Goal: Entertainment & Leisure: Consume media (video, audio)

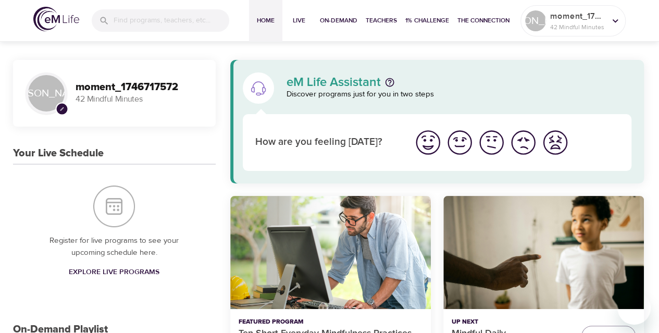
scroll to position [205, 0]
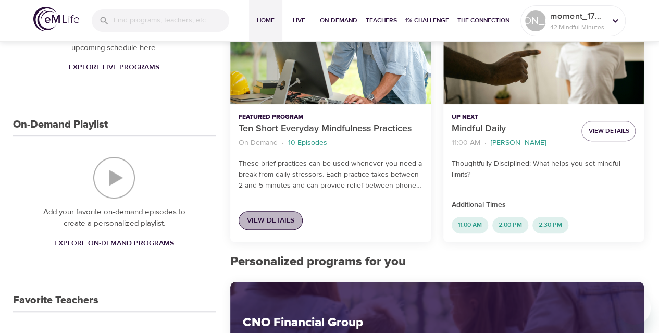
click at [256, 225] on span "View Details" at bounding box center [270, 220] width 47 height 13
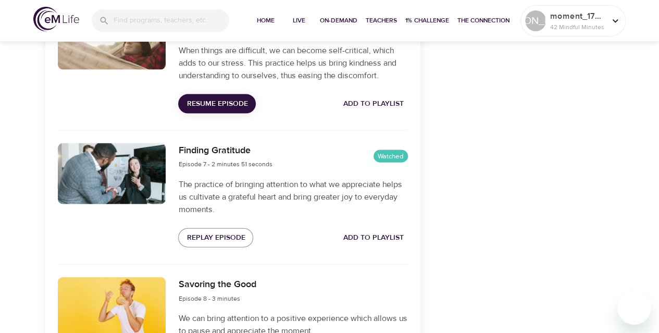
scroll to position [1086, 0]
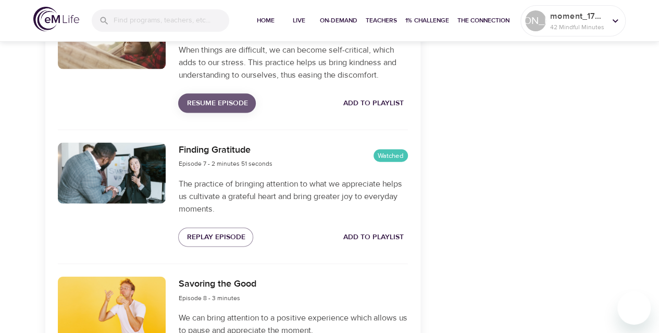
click at [231, 104] on span "Resume Episode" at bounding box center [217, 103] width 61 height 13
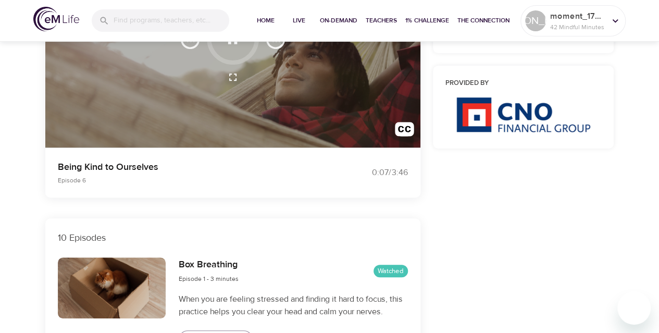
scroll to position [0, 0]
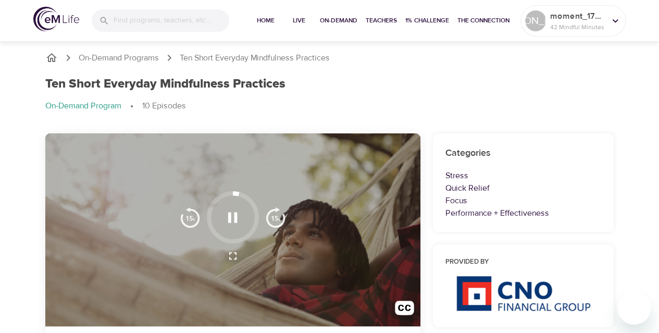
click at [235, 208] on icon "button" at bounding box center [233, 217] width 18 height 18
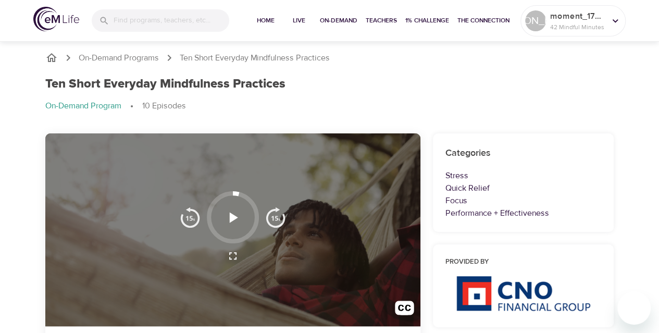
click at [235, 216] on icon "button" at bounding box center [234, 217] width 8 height 10
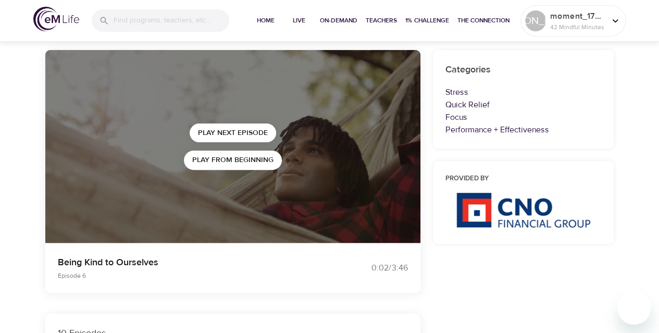
scroll to position [83, 0]
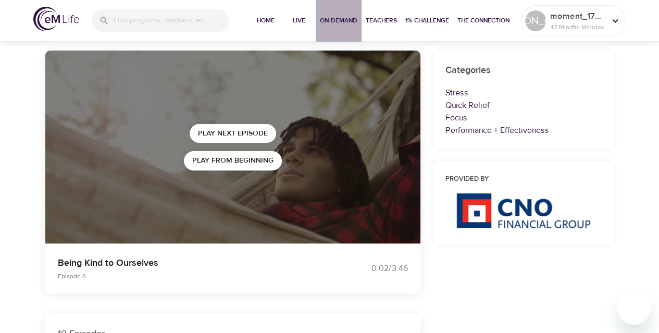
drag, startPoint x: 30, startPoint y: 1, endPoint x: 328, endPoint y: 23, distance: 299.0
click at [328, 23] on span "On-Demand" at bounding box center [339, 20] width 38 height 11
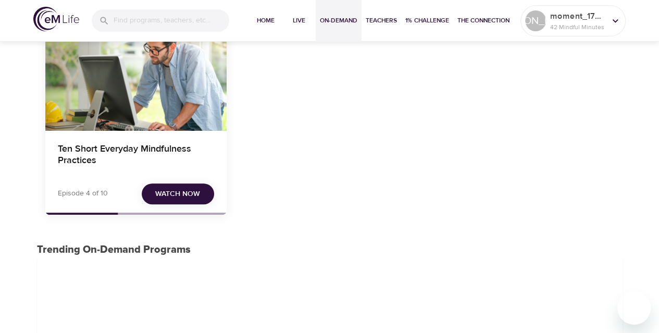
scroll to position [94, 0]
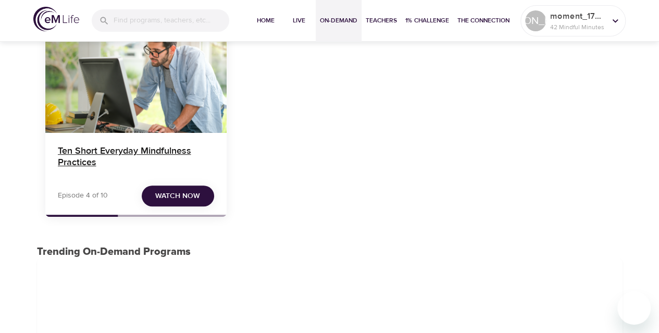
click at [173, 152] on h4 "Ten Short Everyday Mindfulness Practices" at bounding box center [136, 157] width 156 height 25
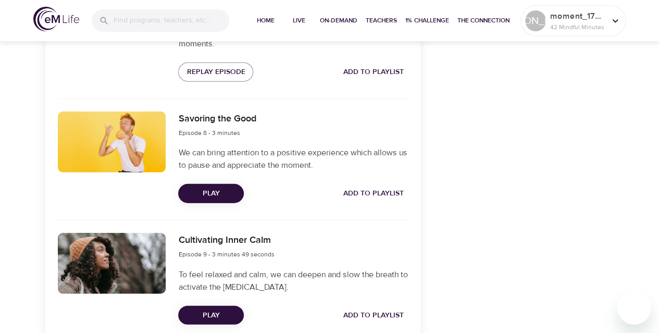
scroll to position [1250, 0]
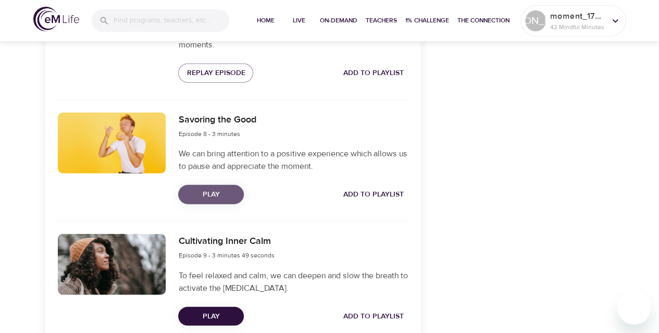
click at [210, 195] on span "Play" at bounding box center [211, 194] width 49 height 13
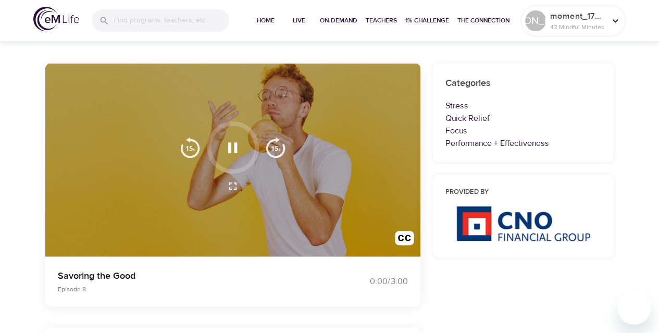
scroll to position [0, 0]
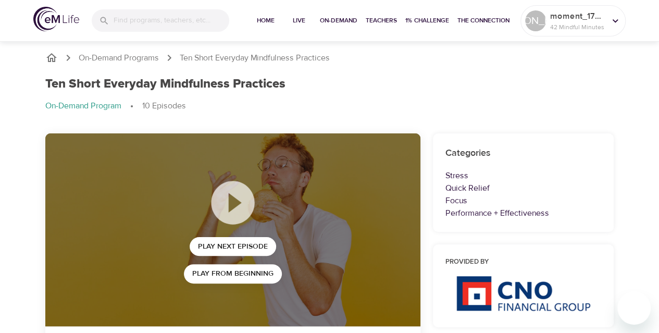
click at [201, 55] on p "Ten Short Everyday Mindfulness Practices" at bounding box center [255, 58] width 150 height 12
click at [143, 51] on div "On-Demand Programs Ten Short Everyday Mindfulness Practices Ten Short Everyday …" at bounding box center [330, 86] width 594 height 94
click at [146, 62] on p "On-Demand Programs" at bounding box center [119, 58] width 80 height 12
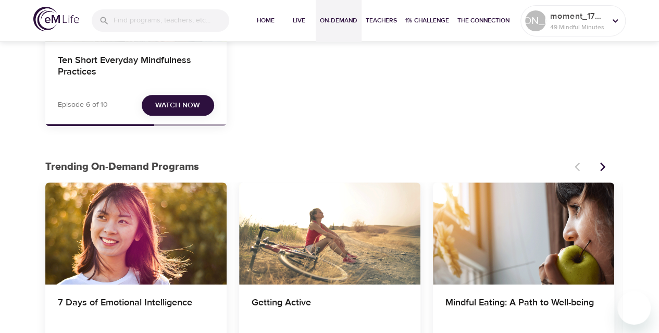
scroll to position [40, 0]
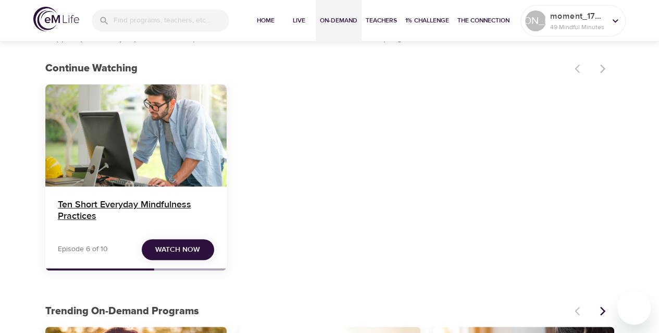
click at [137, 206] on h4 "Ten Short Everyday Mindfulness Practices" at bounding box center [136, 211] width 156 height 25
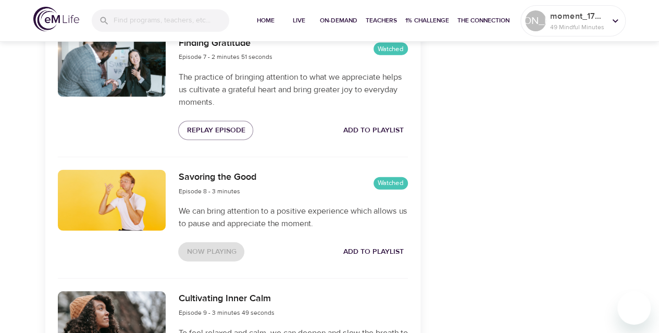
scroll to position [1185, 0]
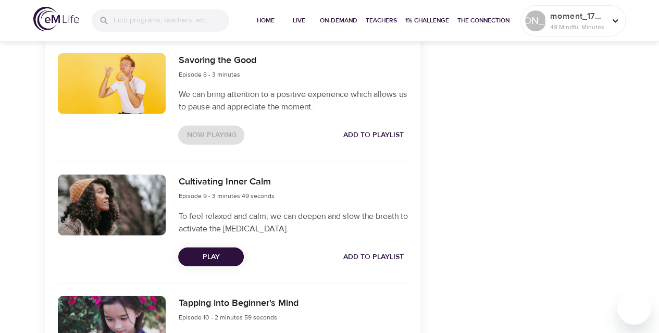
scroll to position [1311, 0]
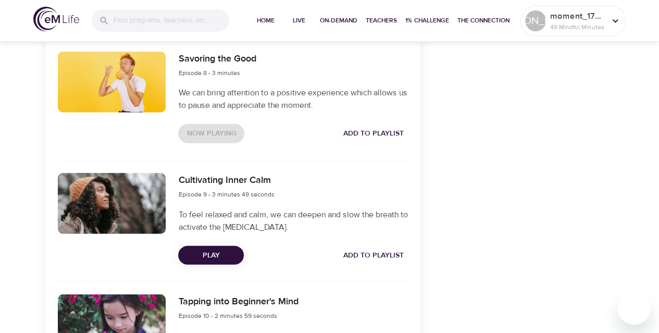
click at [210, 133] on div "Now Playing Add to Playlist" at bounding box center [292, 133] width 229 height 19
